Goal: Information Seeking & Learning: Learn about a topic

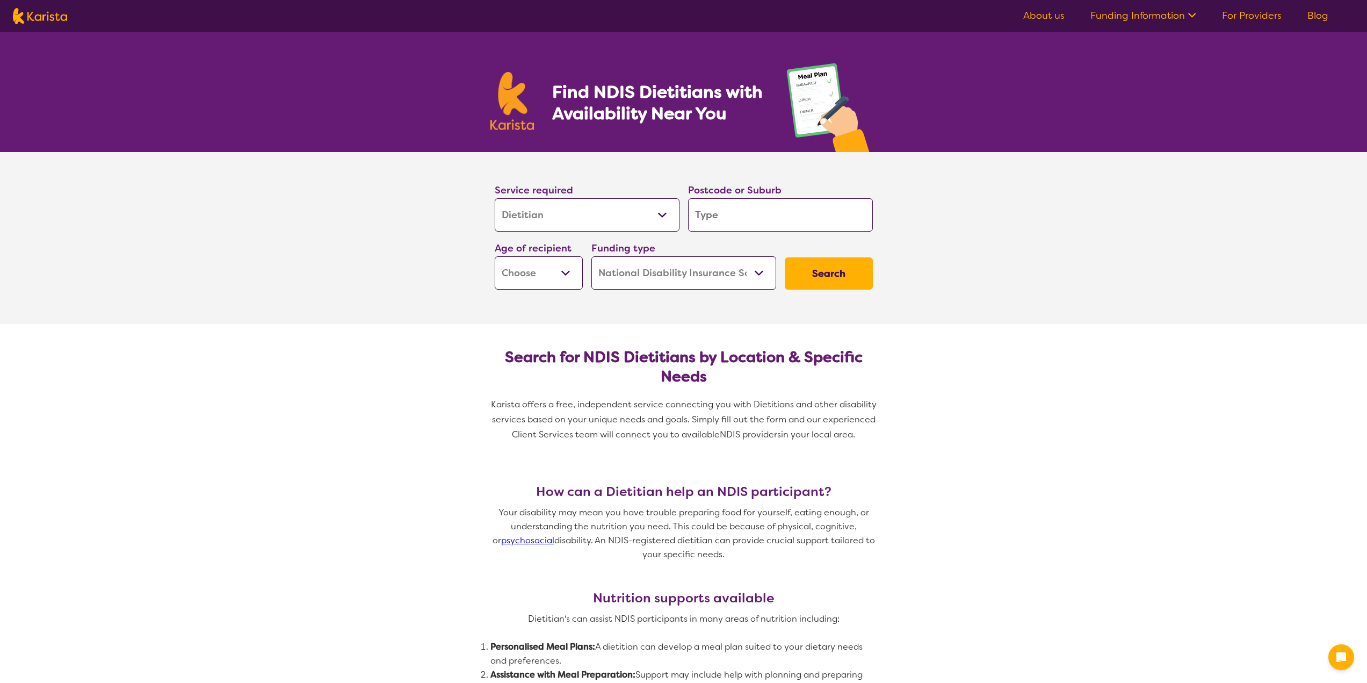
select select "Dietitian"
select select "NDIS"
select select "Dietitian"
select select "NDIS"
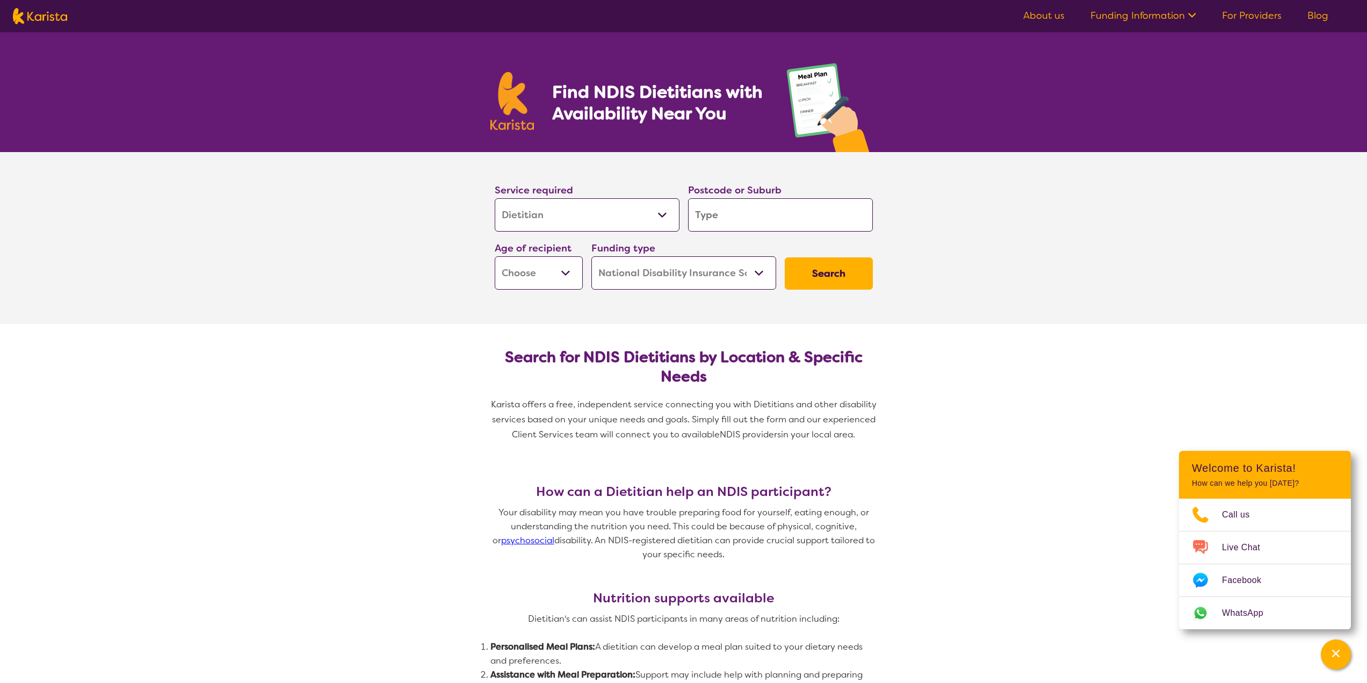
click at [815, 359] on h2 "Search for NDIS Dietitians by Location & Specific Needs" at bounding box center [683, 367] width 361 height 39
click at [749, 216] on input "search" at bounding box center [780, 214] width 185 height 33
type input "4"
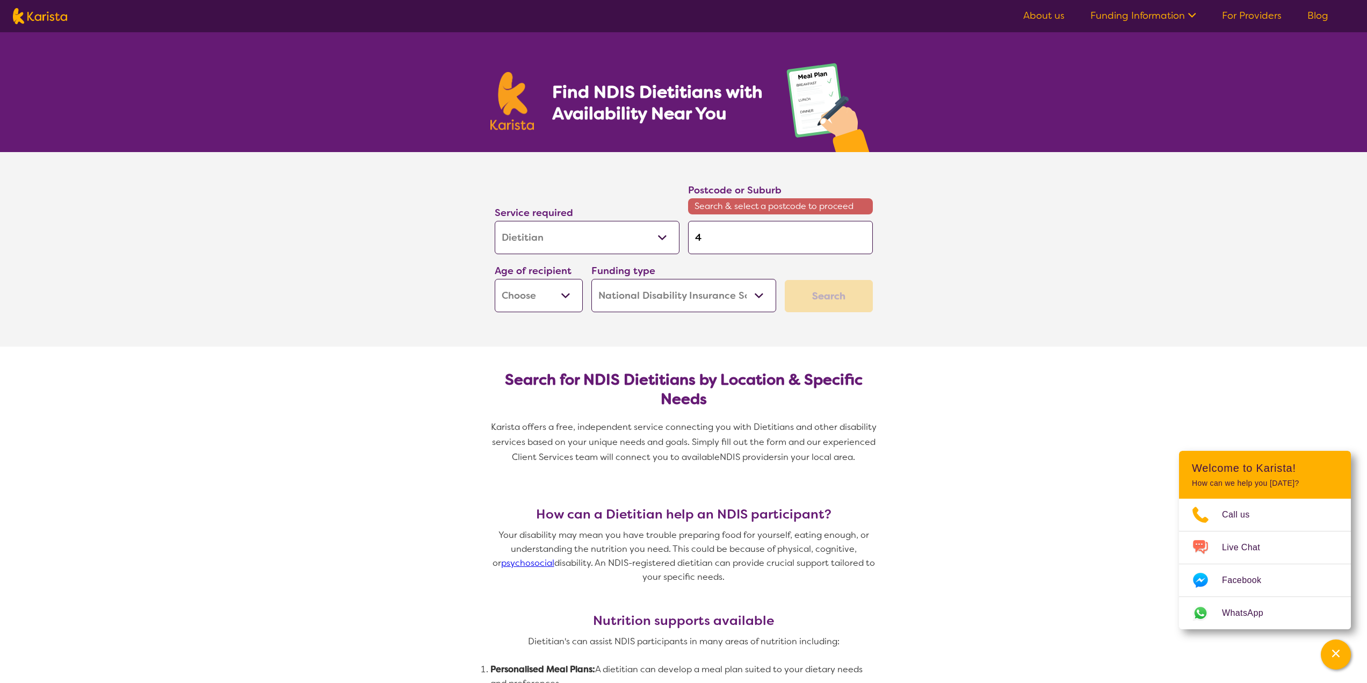
type input "40"
type input "400"
type input "4007"
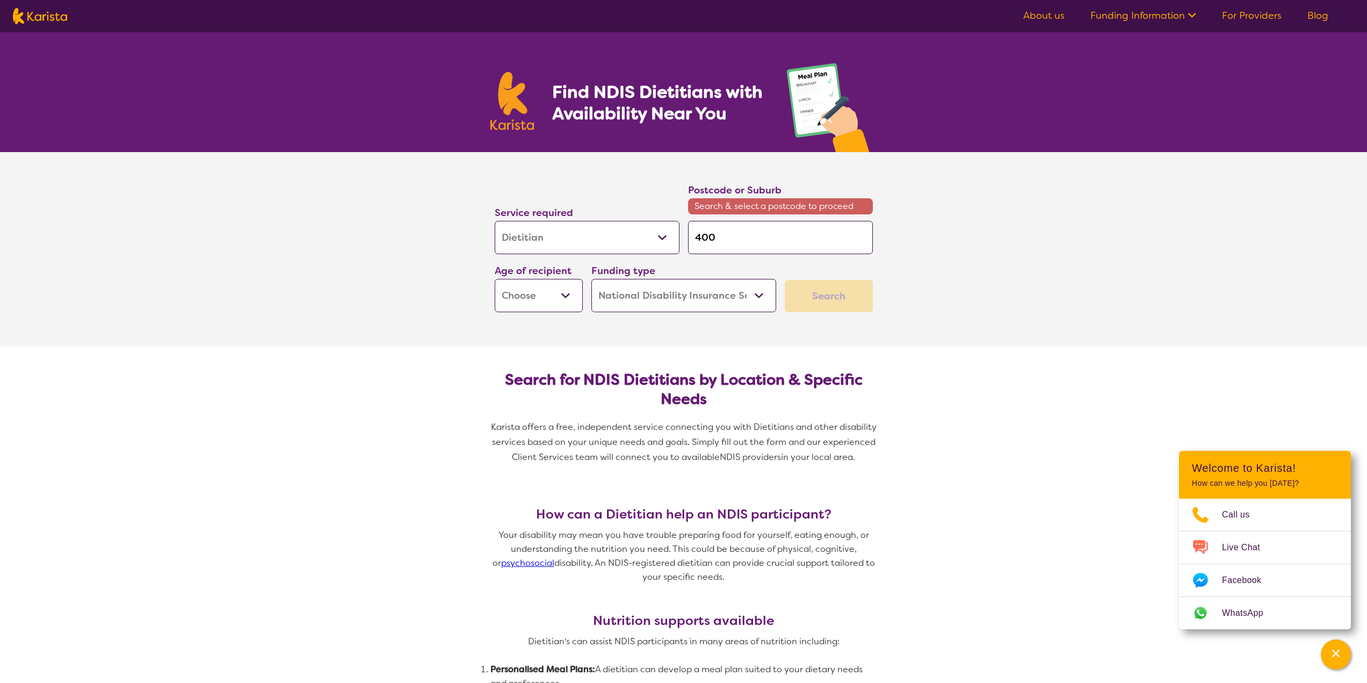
type input "4007"
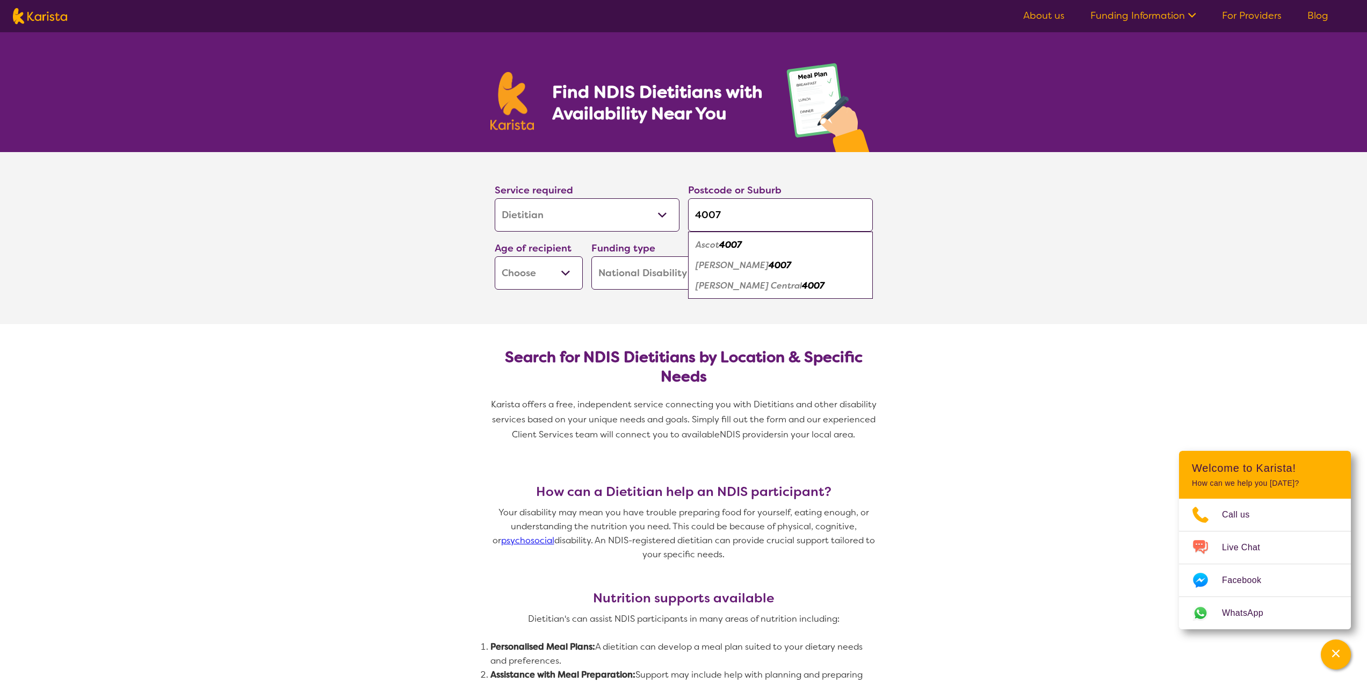
type input "4007"
click at [719, 250] on div "Ascot 4007" at bounding box center [780, 245] width 174 height 20
click at [557, 263] on select "Early Childhood - 0 to 9 Child - 10 to 11 Adolescent - 12 to 17 Adult - 18 to 6…" at bounding box center [539, 272] width 88 height 33
select select "AG"
click at [495, 256] on select "Early Childhood - 0 to 9 Child - 10 to 11 Adolescent - 12 to 17 Adult - 18 to 6…" at bounding box center [539, 272] width 88 height 33
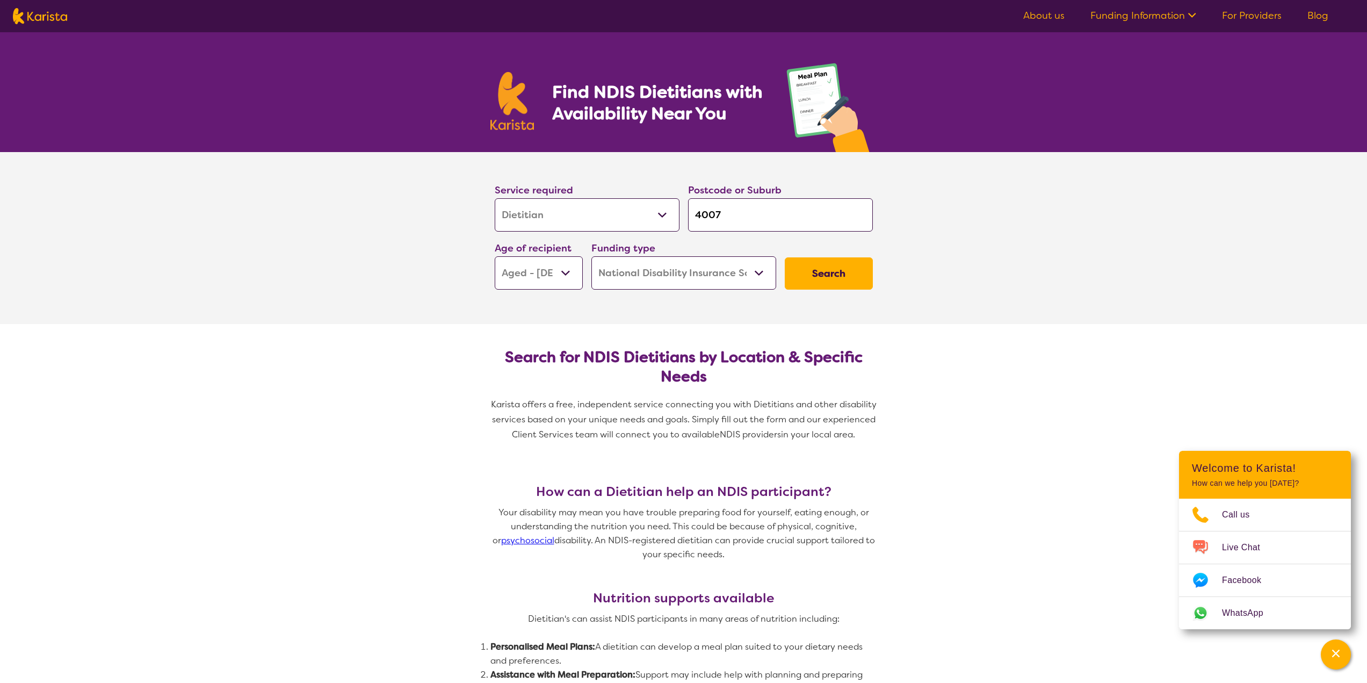
select select "AG"
click at [711, 273] on select "Home Care Package (HCP) National Disability Insurance Scheme (NDIS) I don't know" at bounding box center [683, 272] width 185 height 33
select select "i-don-t-know"
click at [591, 256] on select "Home Care Package (HCP) National Disability Insurance Scheme (NDIS) I don't know" at bounding box center [683, 272] width 185 height 33
select select "i-don-t-know"
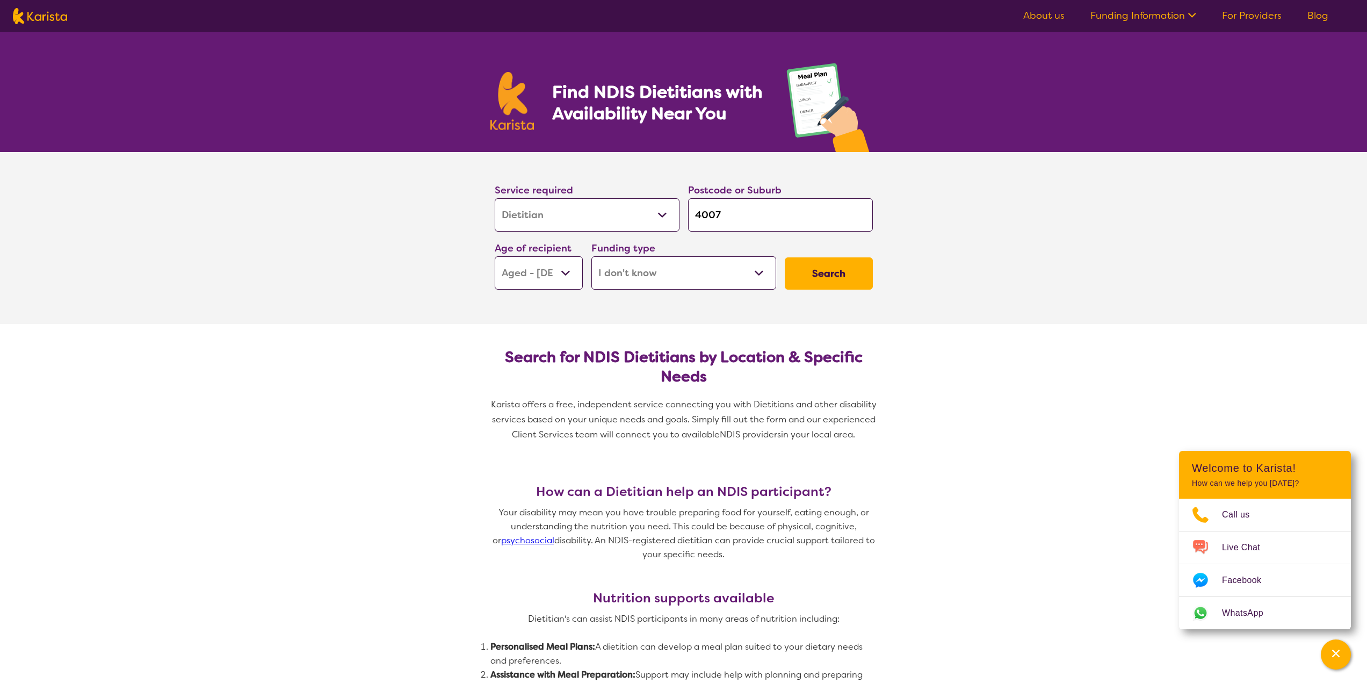
click at [856, 284] on button "Search" at bounding box center [829, 273] width 88 height 32
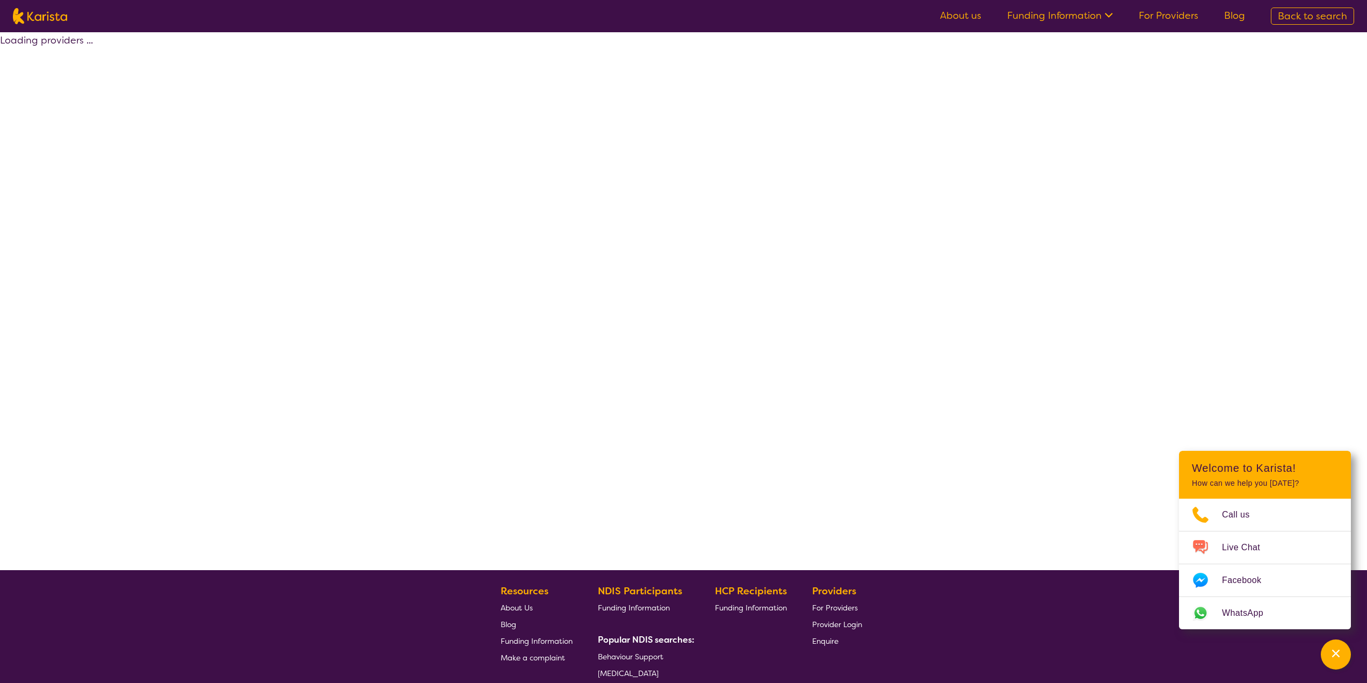
select select "Dietitian"
select select "AG"
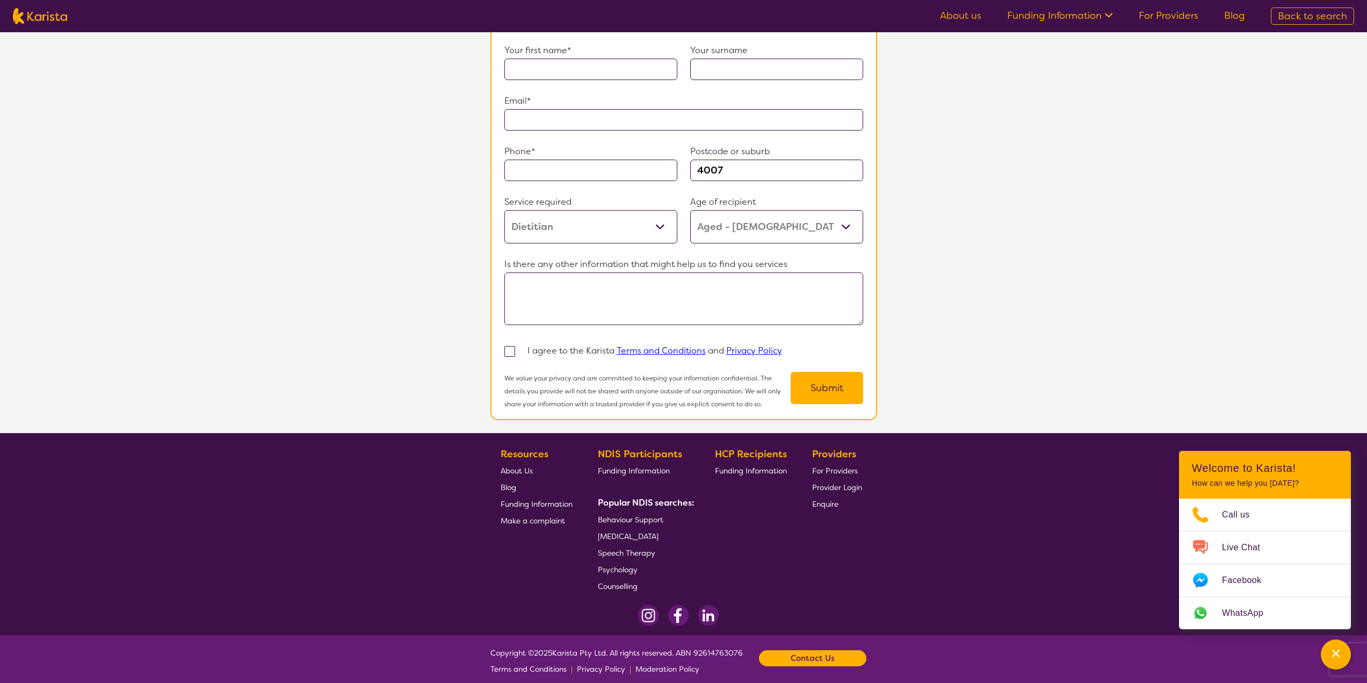
scroll to position [743, 0]
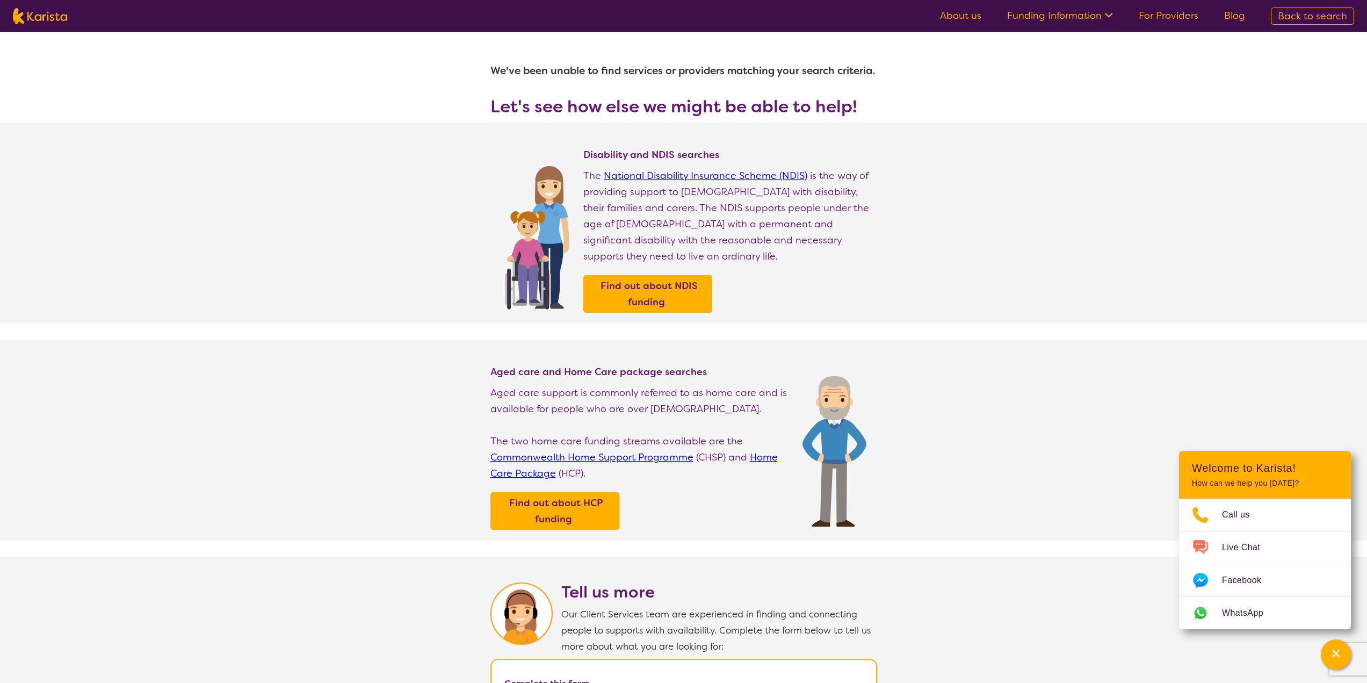
select select "Dietitian"
select select "AG"
select select "NDIS"
select select "Dietitian"
select select "AG"
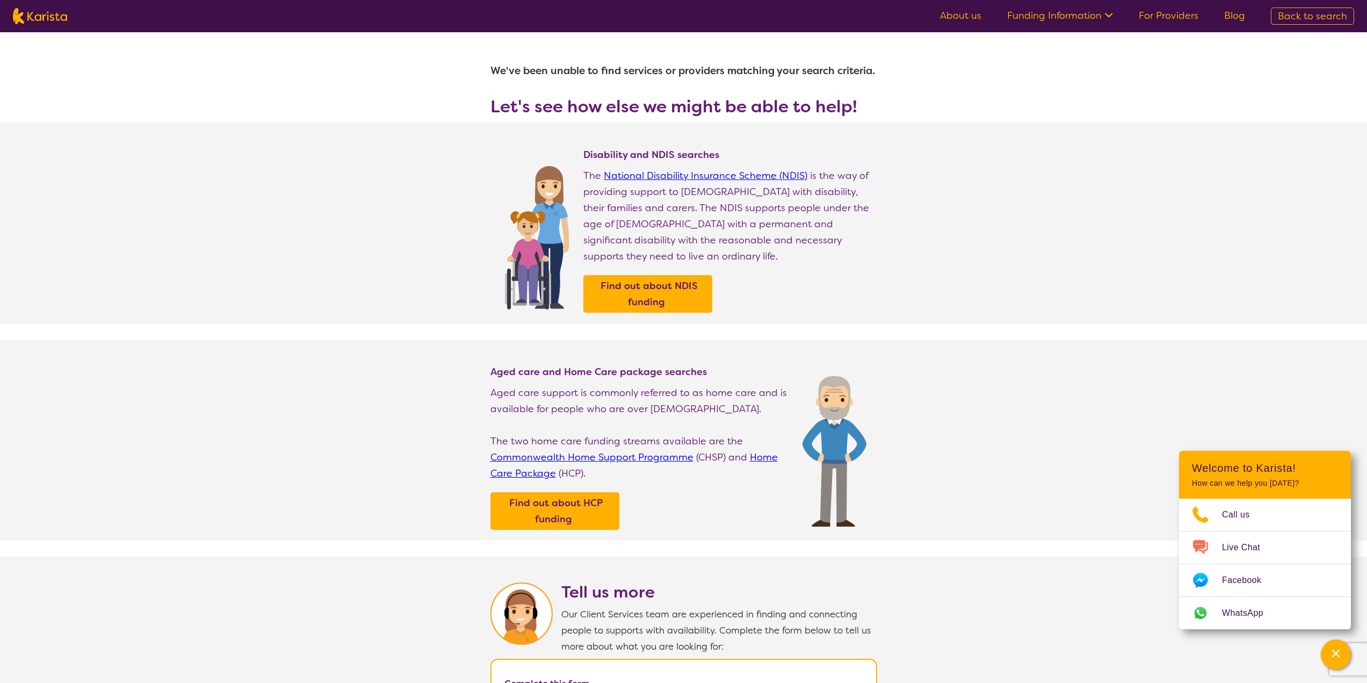
select select "NDIS"
